Goal: Transaction & Acquisition: Purchase product/service

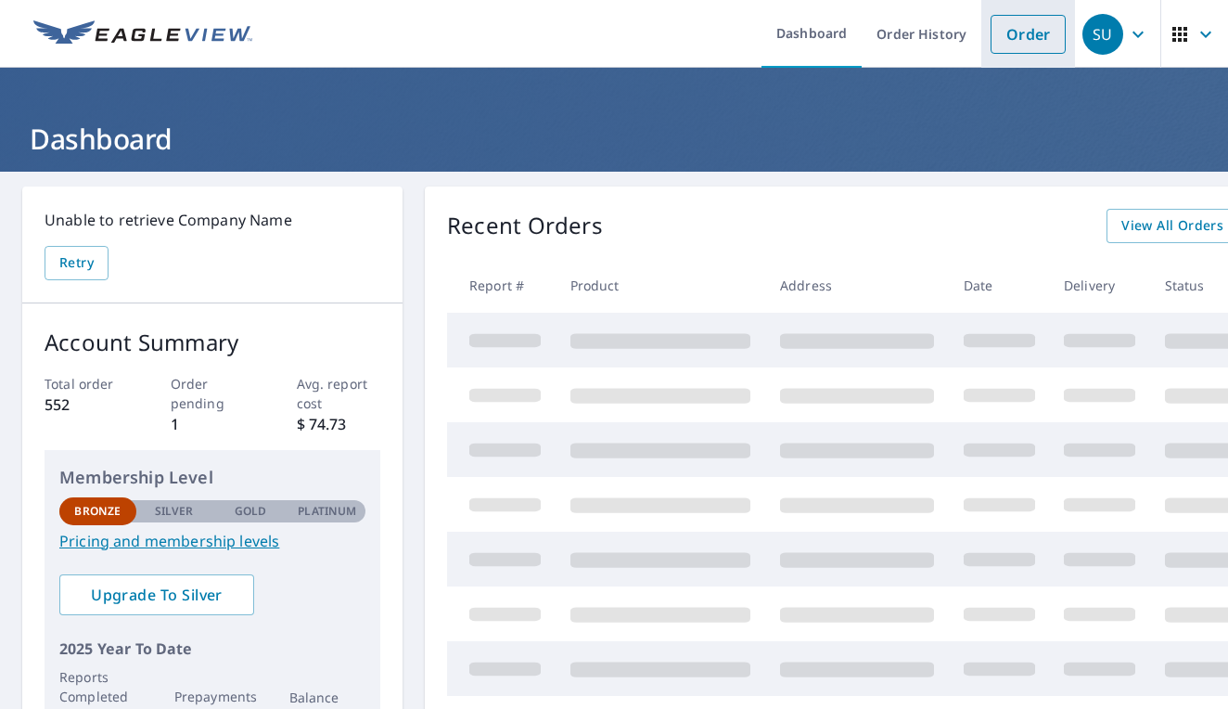
click at [1034, 35] on link "Order" at bounding box center [1028, 34] width 75 height 39
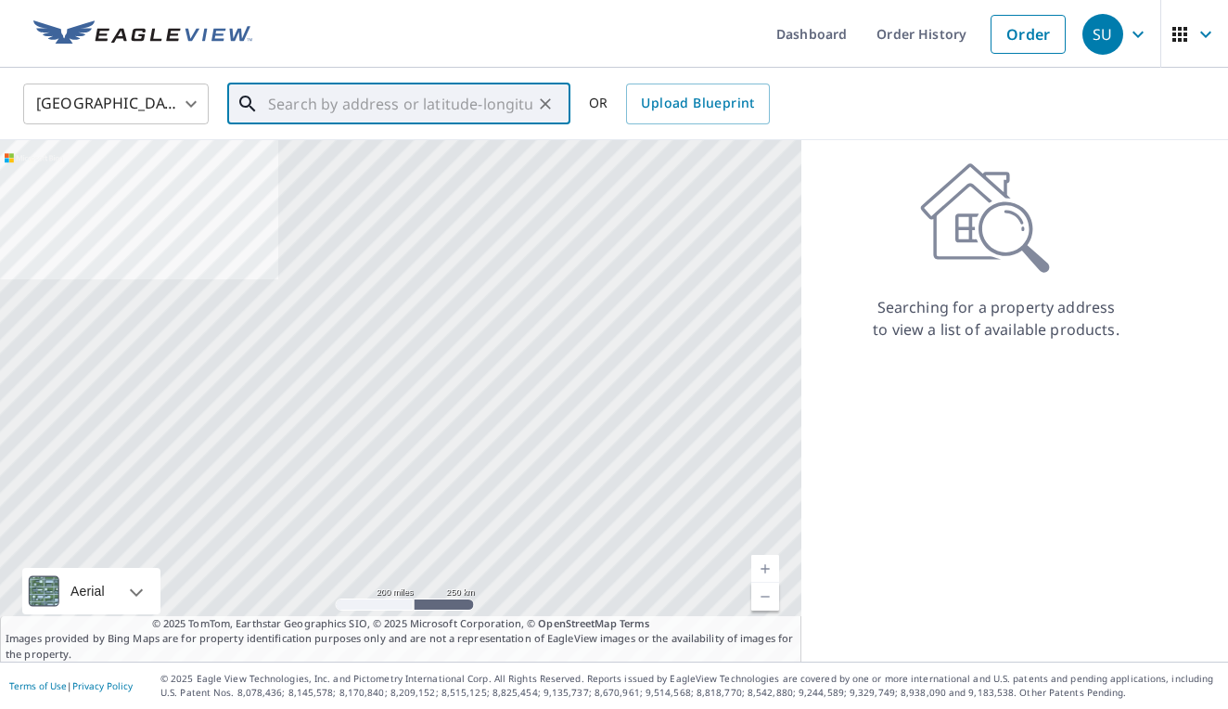
click at [302, 106] on input "text" at bounding box center [400, 104] width 264 height 52
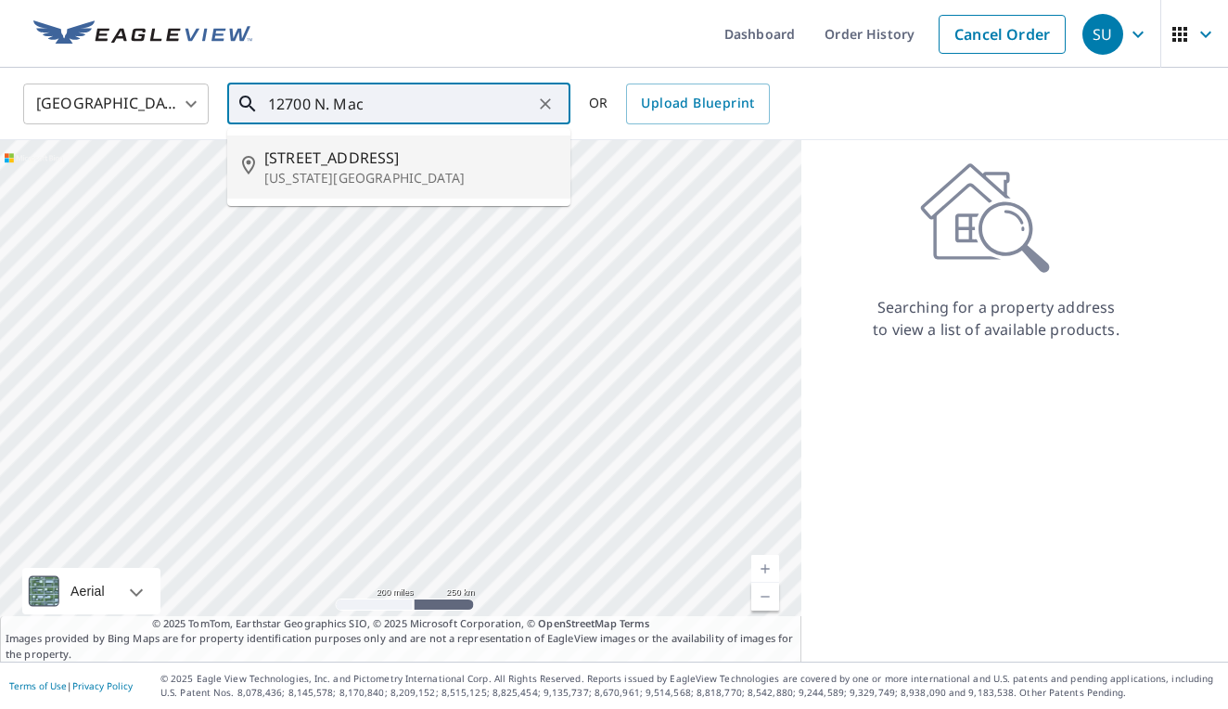
click at [340, 163] on span "[STREET_ADDRESS]" at bounding box center [409, 158] width 291 height 22
type input "[STREET_ADDRESS][US_STATE]"
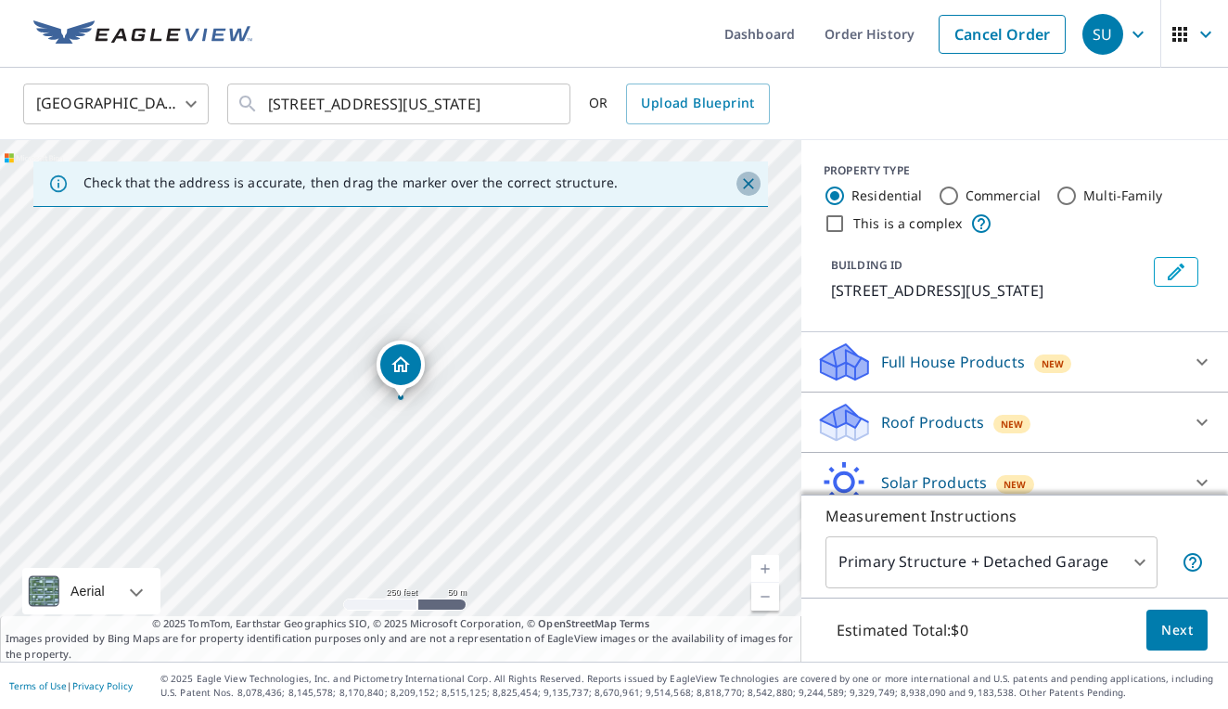
click at [752, 182] on icon "Close" at bounding box center [748, 183] width 19 height 19
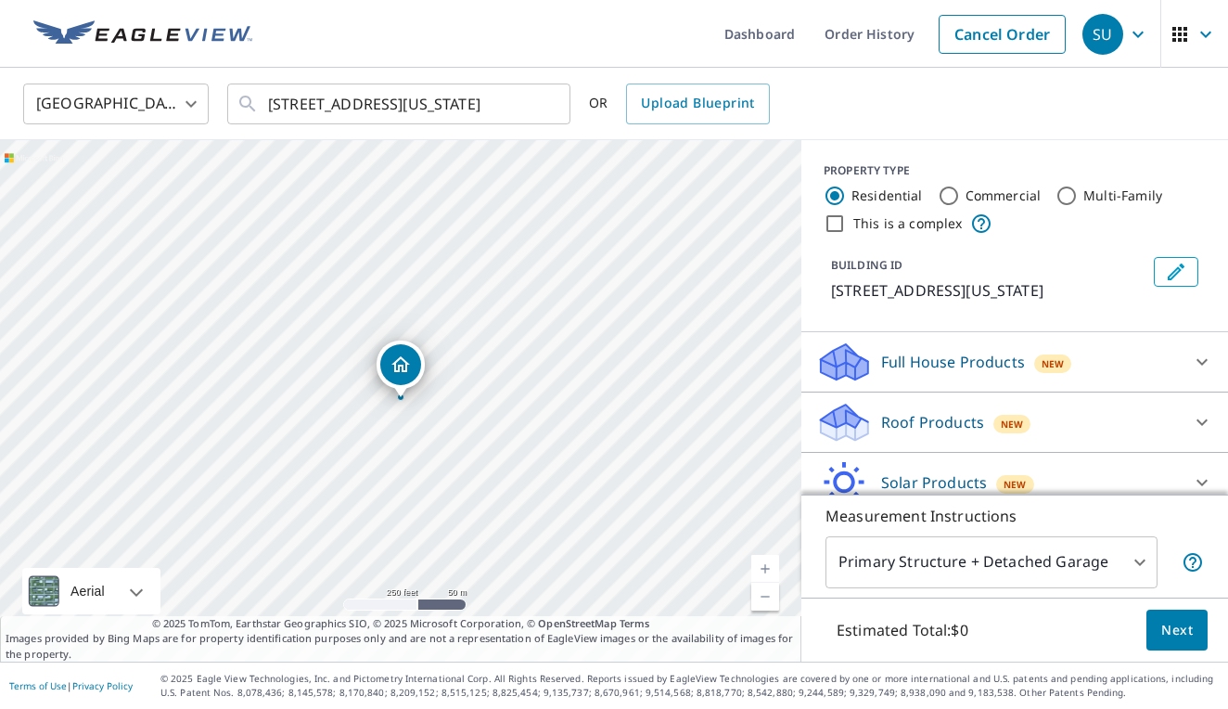
click at [764, 570] on link "Current Level 17, Zoom In" at bounding box center [765, 569] width 28 height 28
click at [764, 570] on link "Current Level 18, Zoom In" at bounding box center [765, 569] width 28 height 28
drag, startPoint x: 569, startPoint y: 492, endPoint x: 680, endPoint y: 446, distance: 120.2
click at [680, 446] on div "[STREET_ADDRESS][US_STATE]" at bounding box center [400, 400] width 801 height 521
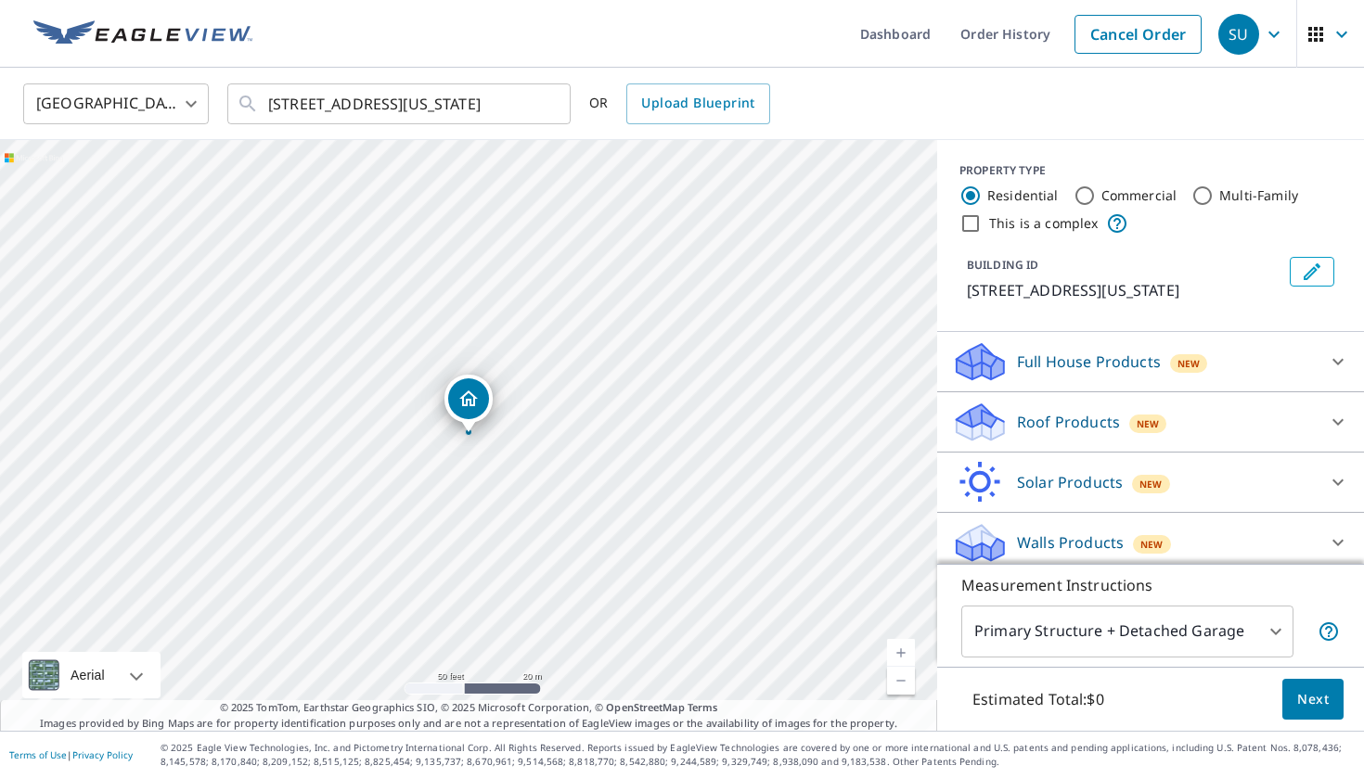
click at [970, 227] on input "This is a complex" at bounding box center [970, 223] width 22 height 22
checkbox input "true"
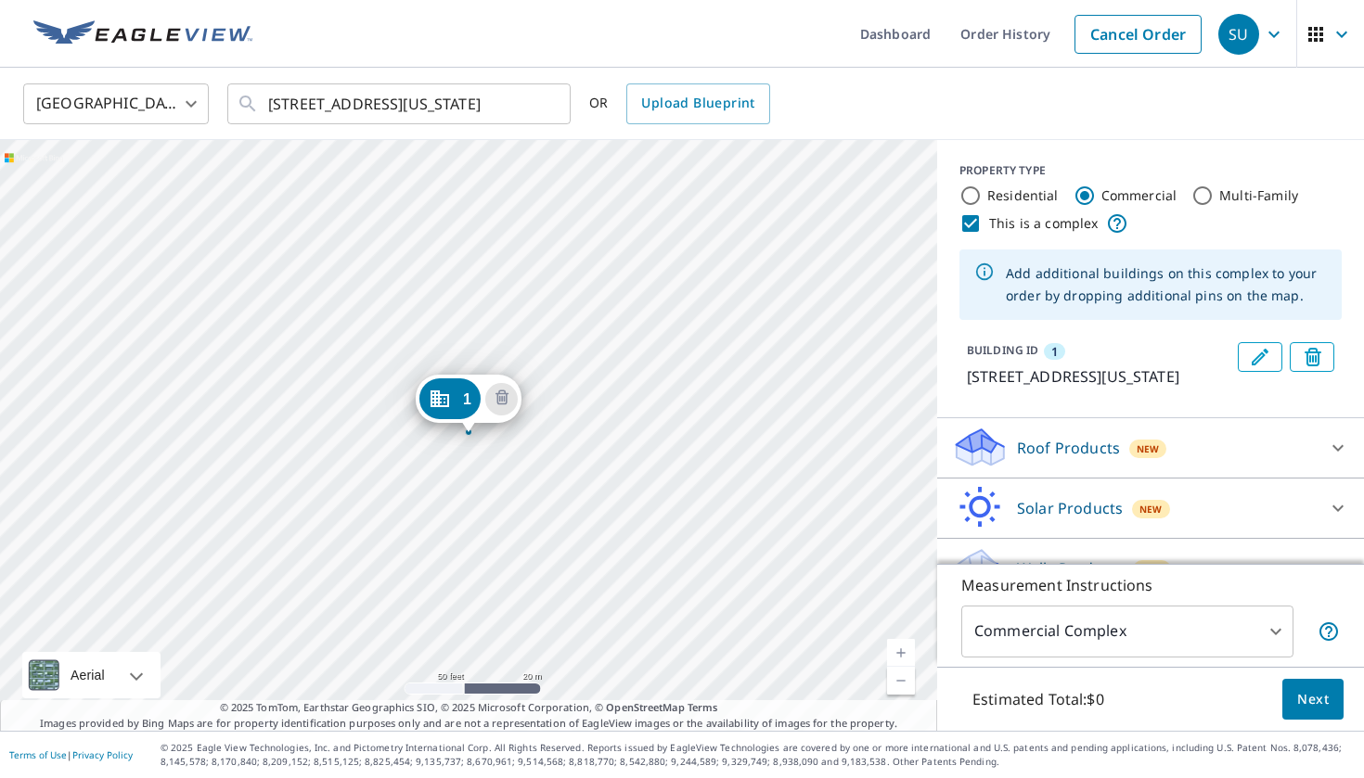
radio input "false"
radio input "true"
type input "4"
click at [901, 653] on link "Current Level 19, Zoom In" at bounding box center [901, 653] width 28 height 28
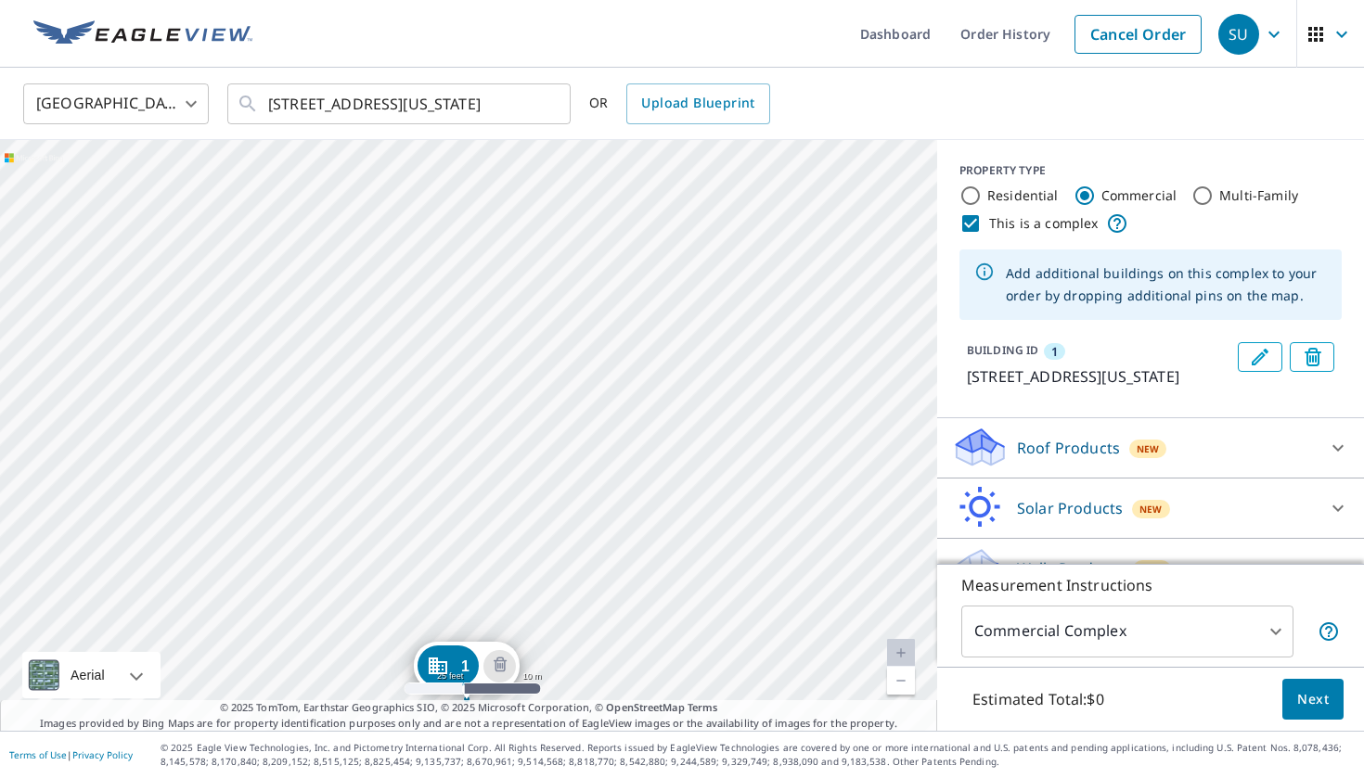
drag, startPoint x: 638, startPoint y: 324, endPoint x: 636, endPoint y: 591, distance: 267.2
click at [636, 591] on div "1 [STREET_ADDRESS][US_STATE]" at bounding box center [468, 435] width 937 height 591
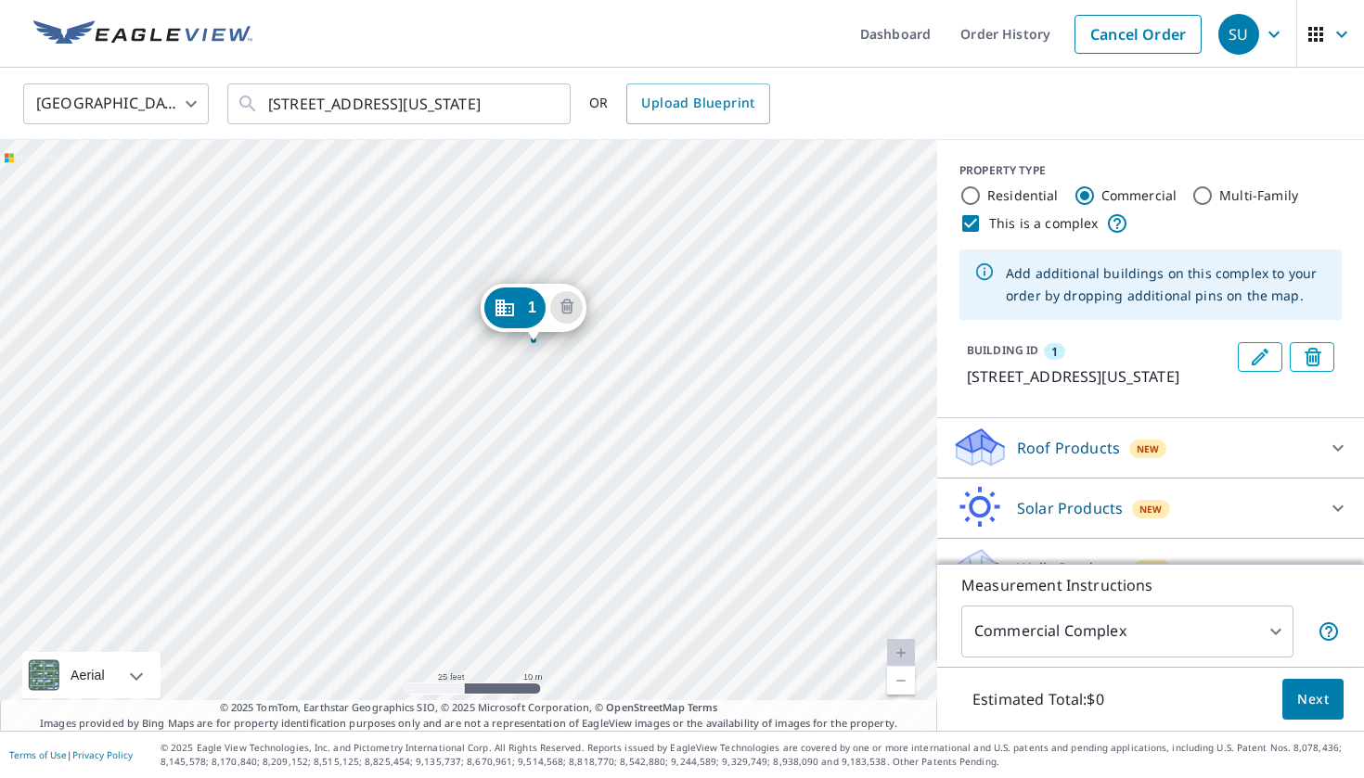
drag, startPoint x: 454, startPoint y: 665, endPoint x: 520, endPoint y: 306, distance: 365.1
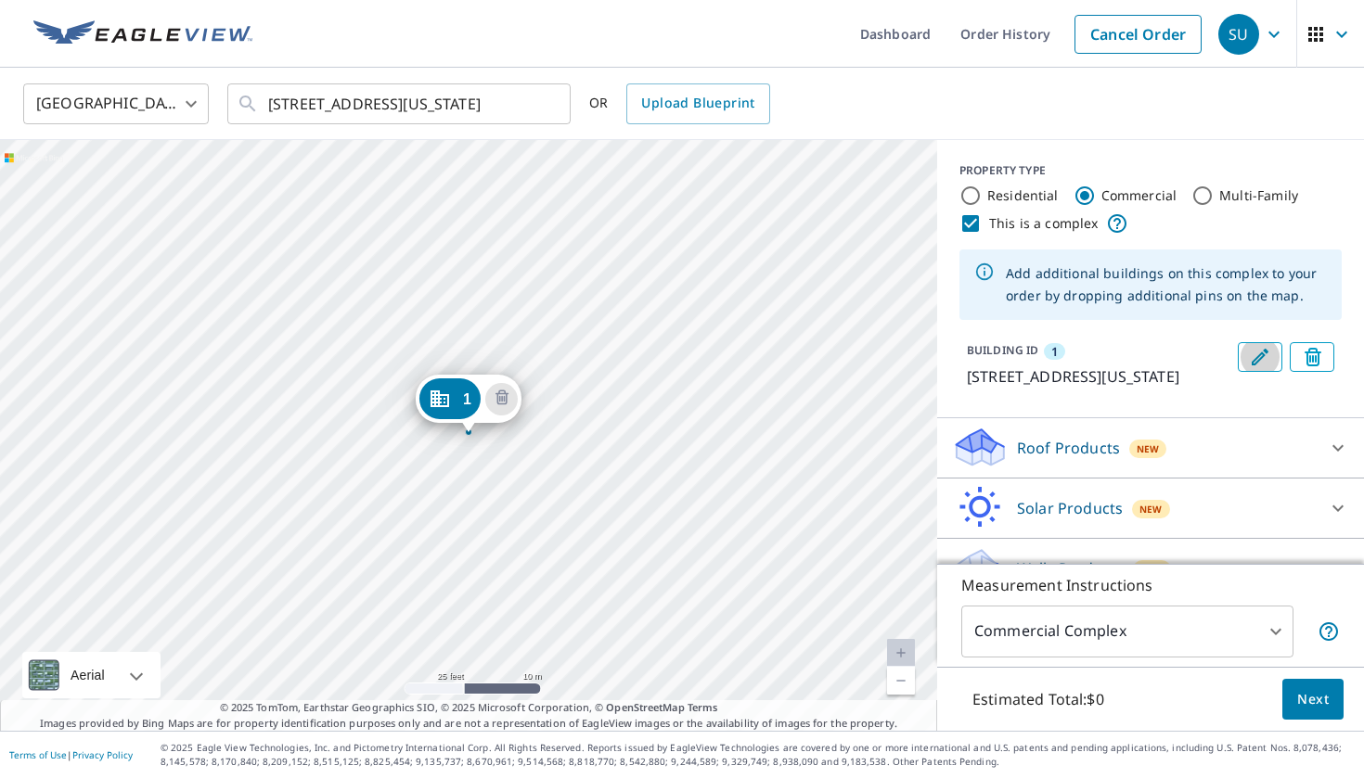
click at [1227, 355] on icon "Edit building 1" at bounding box center [1260, 357] width 22 height 22
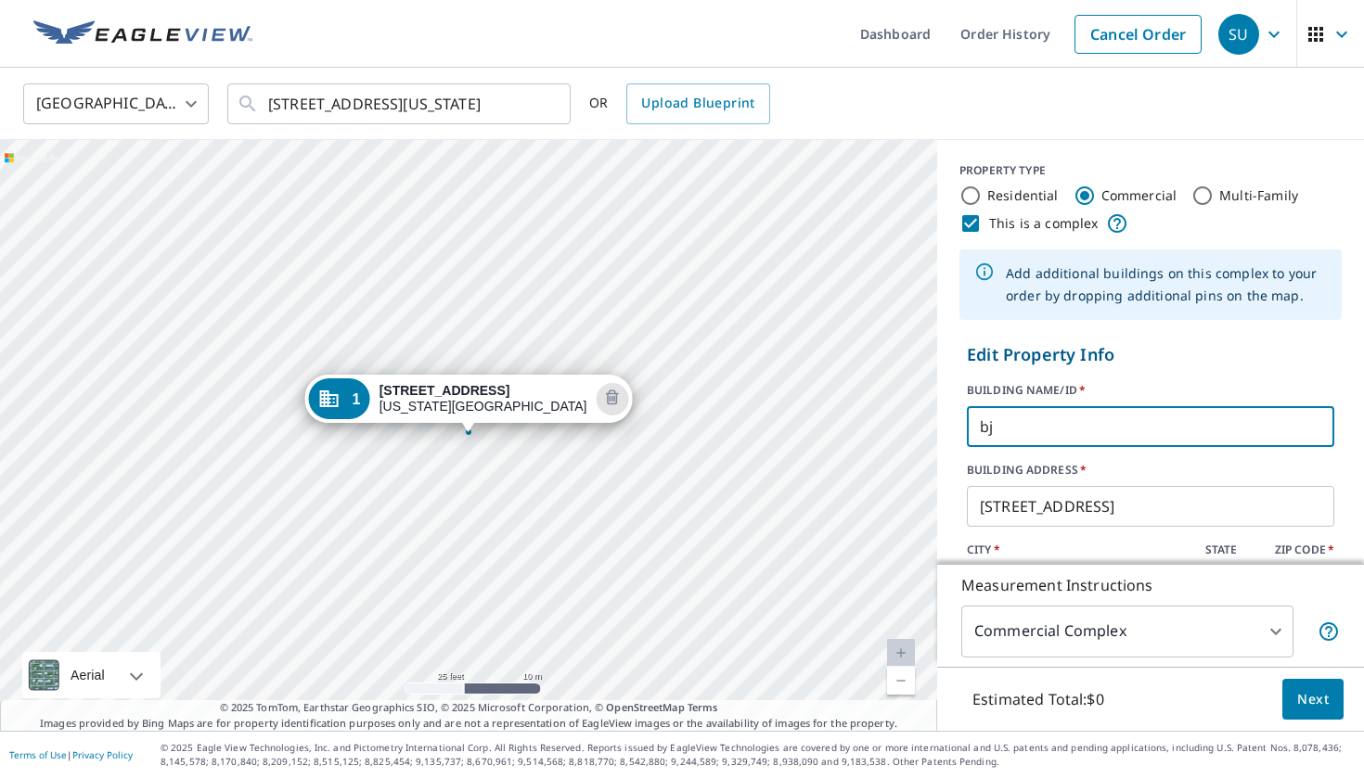
type input "b"
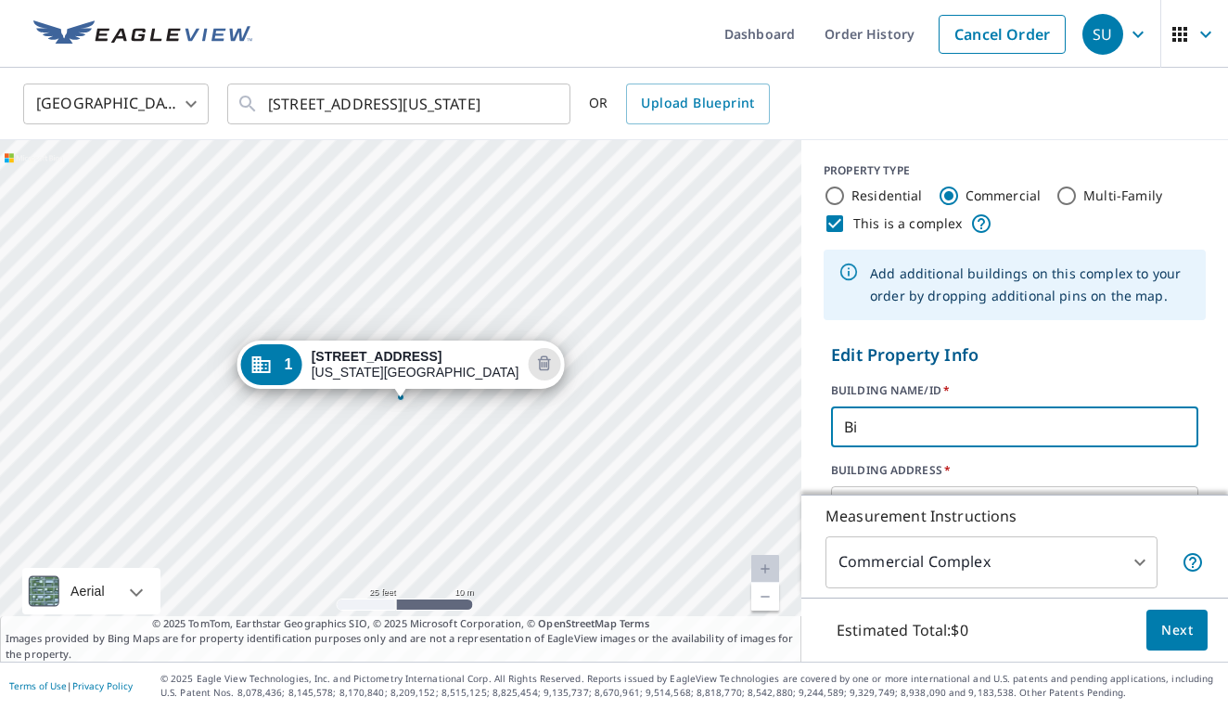
type input "B"
